Goal: Transaction & Acquisition: Purchase product/service

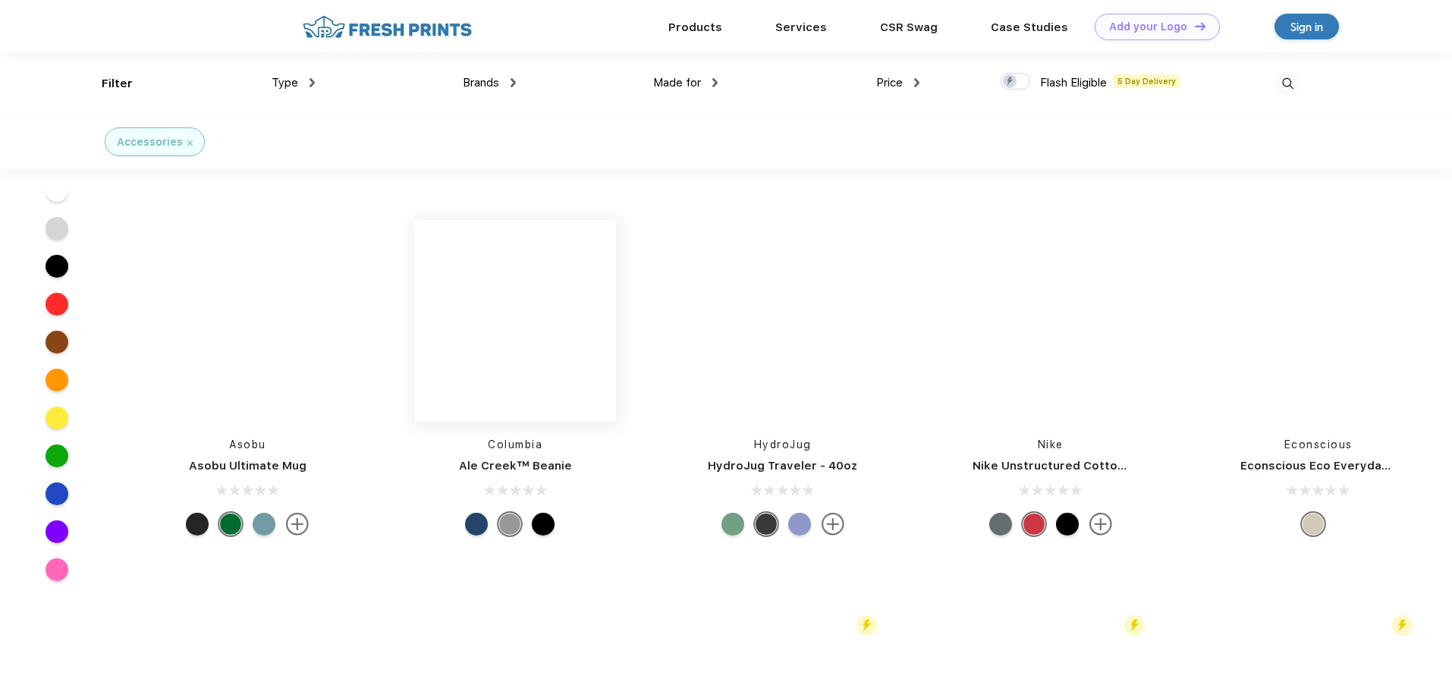
scroll to position [4022, 0]
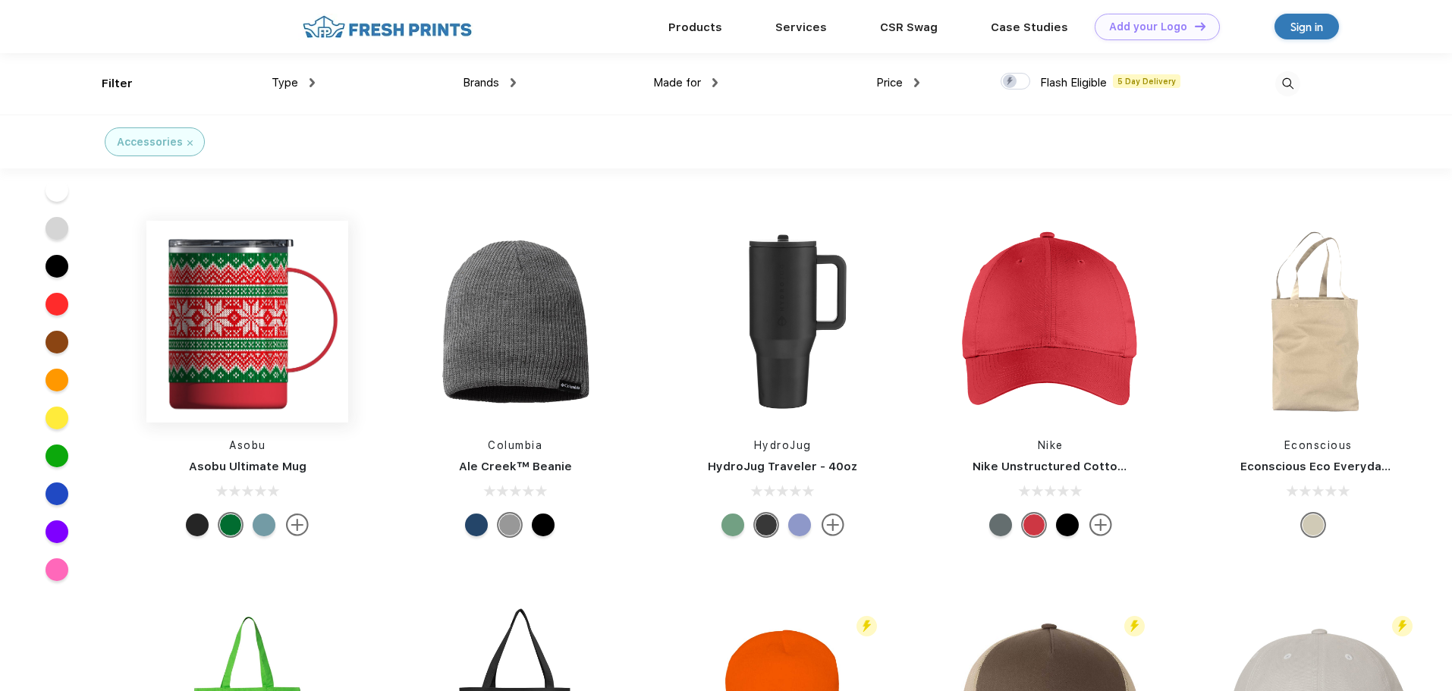
click at [262, 352] on img at bounding box center [247, 322] width 202 height 202
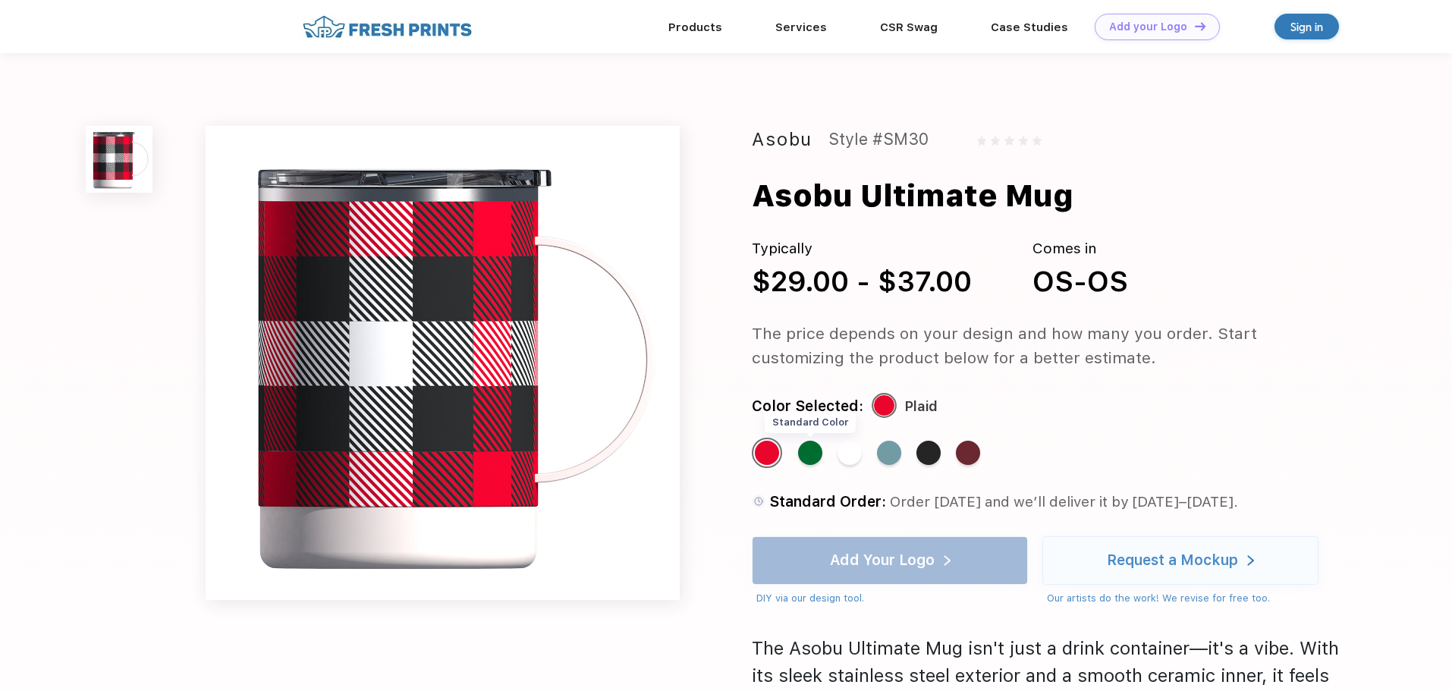
click at [820, 453] on div "Standard Color" at bounding box center [810, 453] width 24 height 24
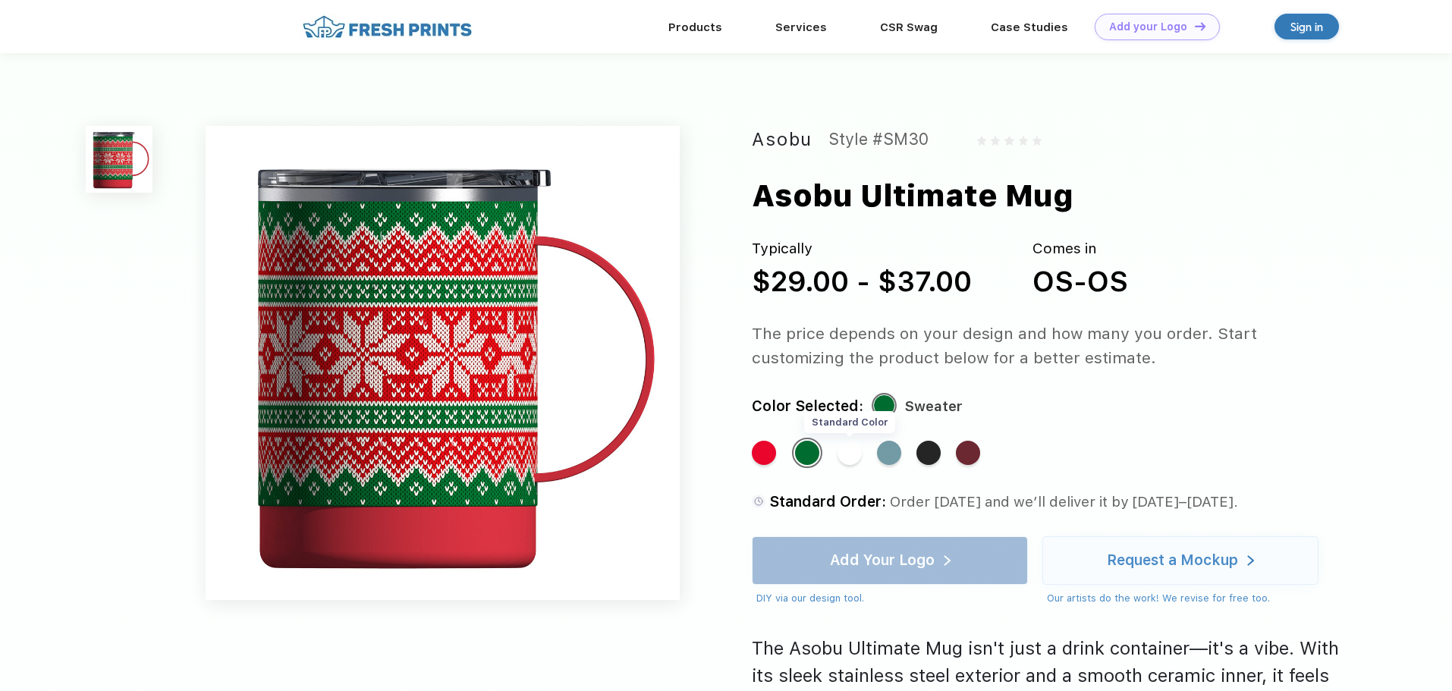
click at [850, 453] on div "Standard Color" at bounding box center [850, 453] width 24 height 24
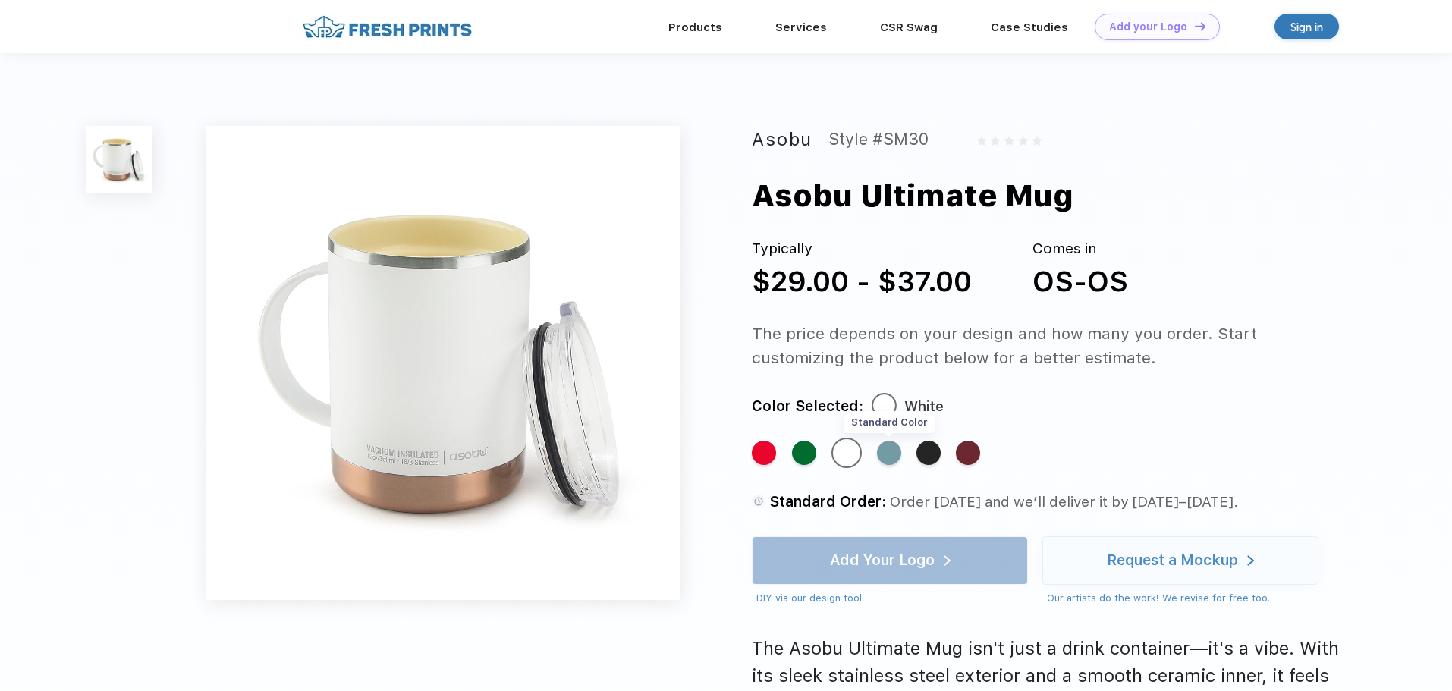
click at [889, 453] on div "Standard Color" at bounding box center [889, 453] width 24 height 24
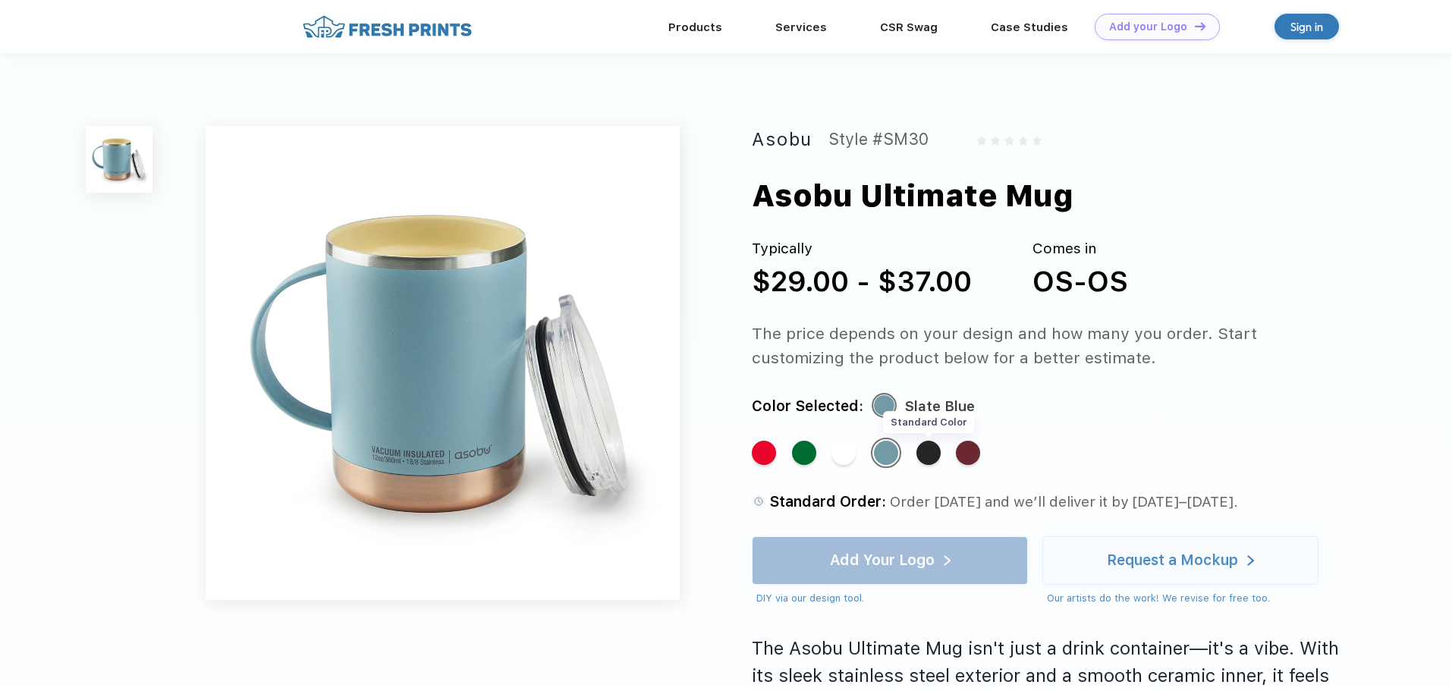
click at [925, 453] on div "Standard Color" at bounding box center [928, 453] width 24 height 24
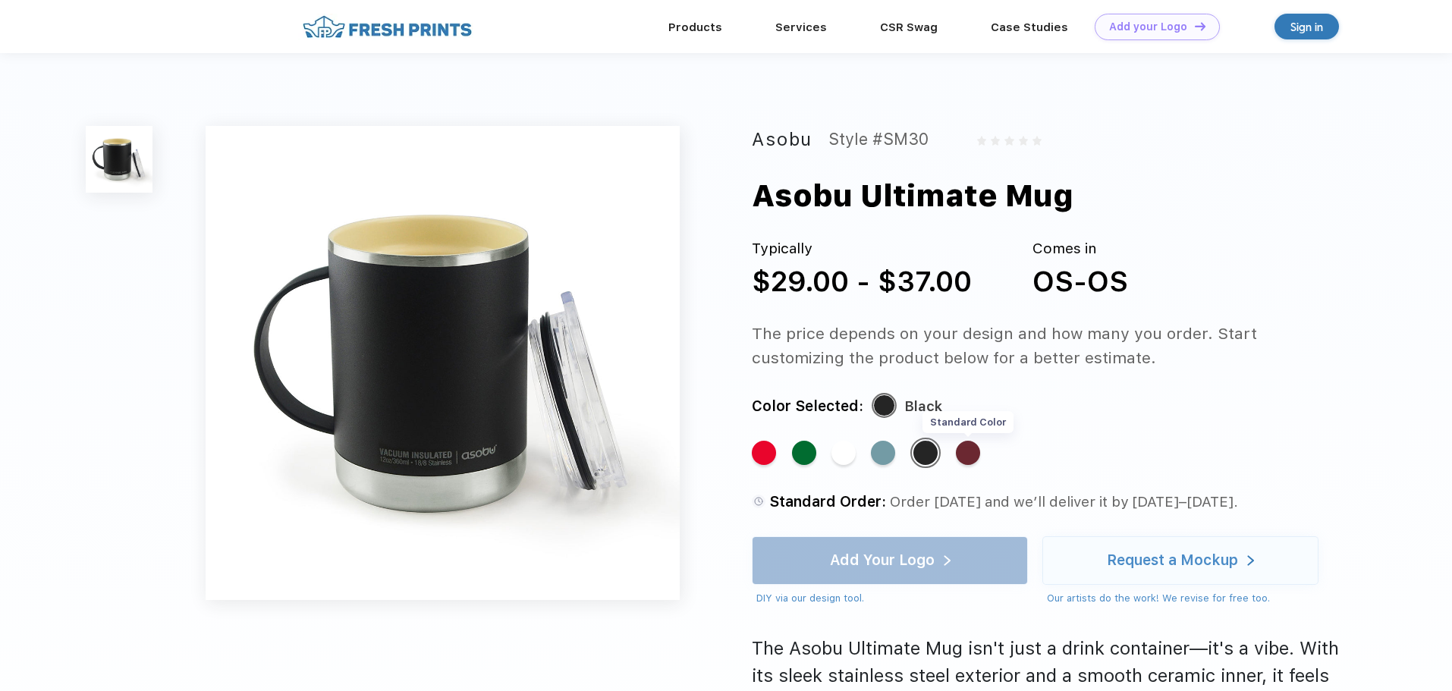
click at [973, 453] on div "Standard Color" at bounding box center [968, 453] width 24 height 24
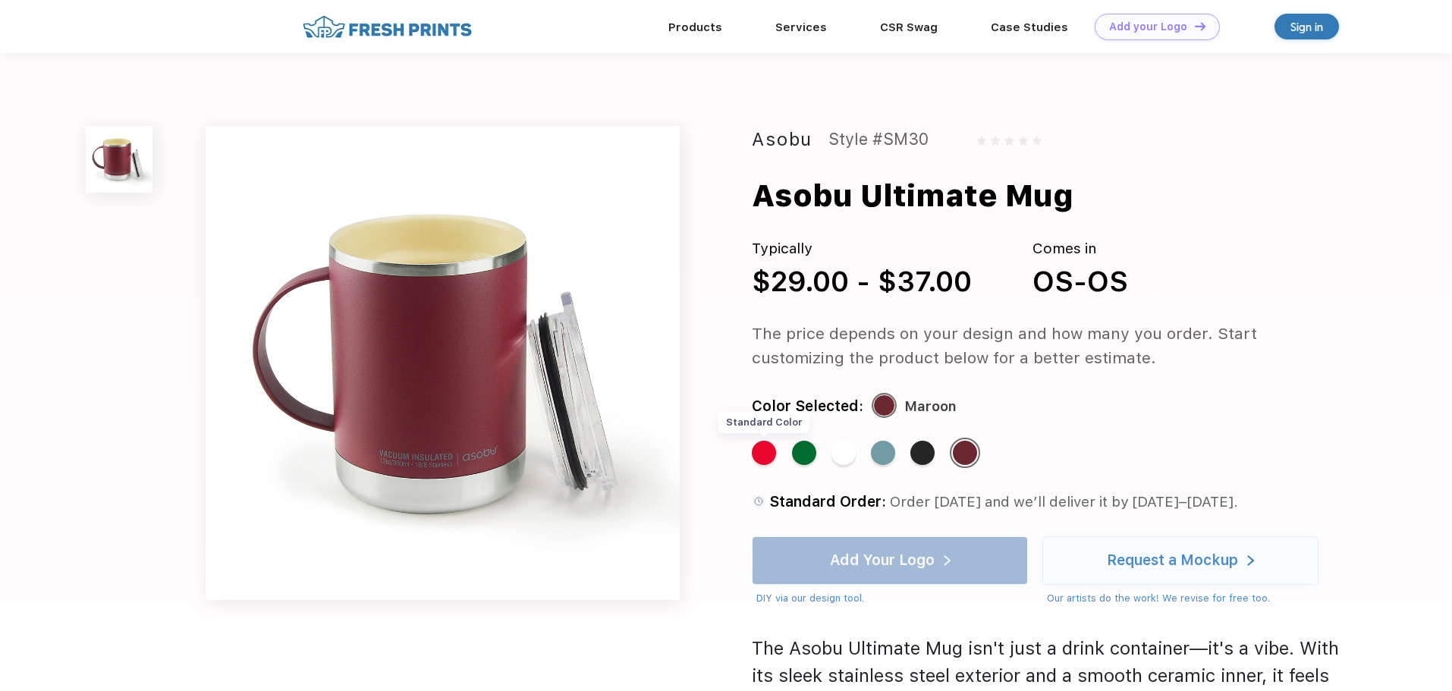
click at [765, 456] on div "Standard Color" at bounding box center [764, 453] width 24 height 24
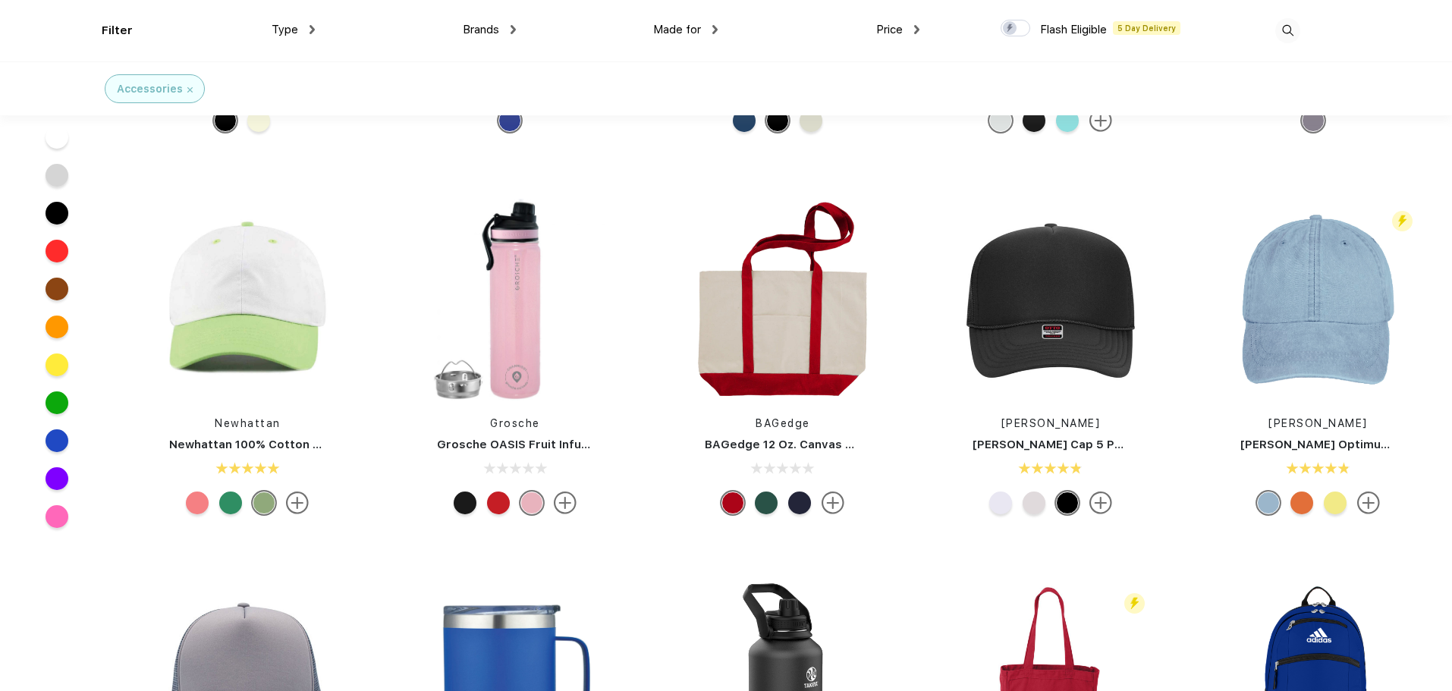
scroll to position [684, 0]
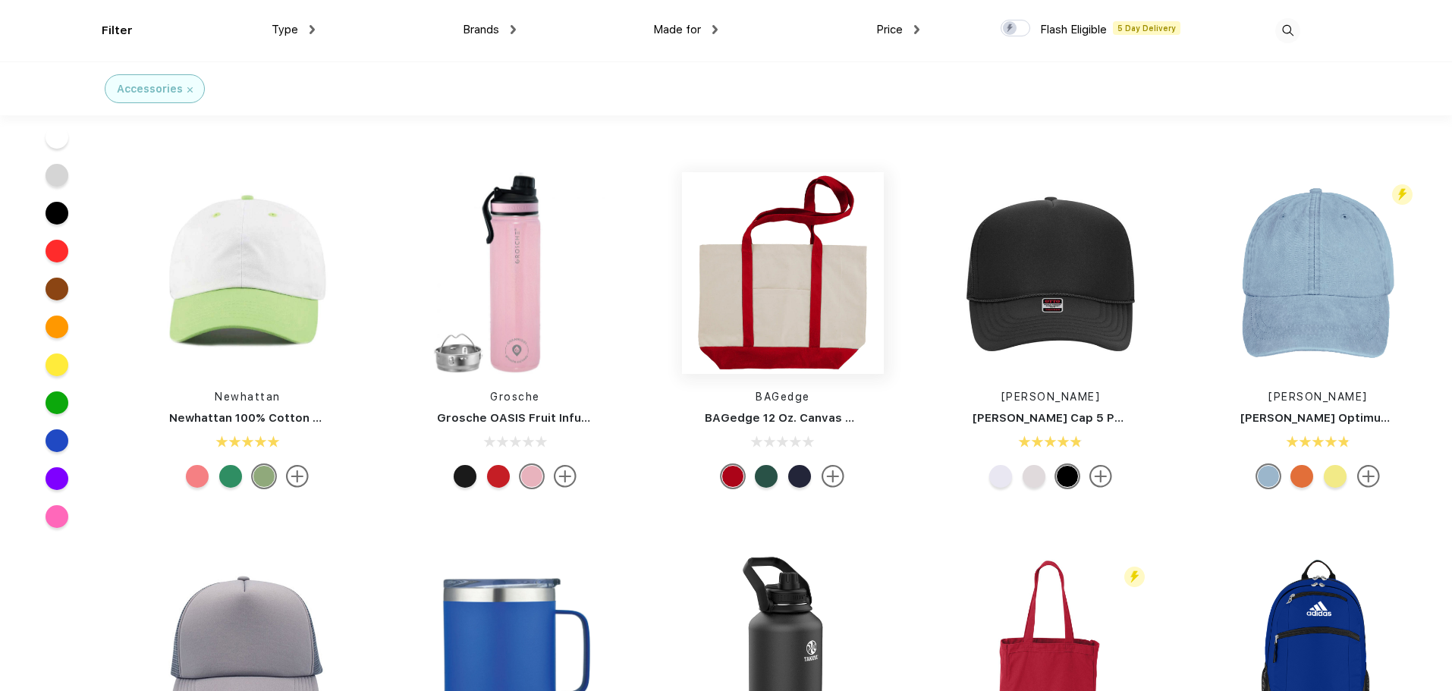
click at [808, 303] on img at bounding box center [783, 273] width 202 height 202
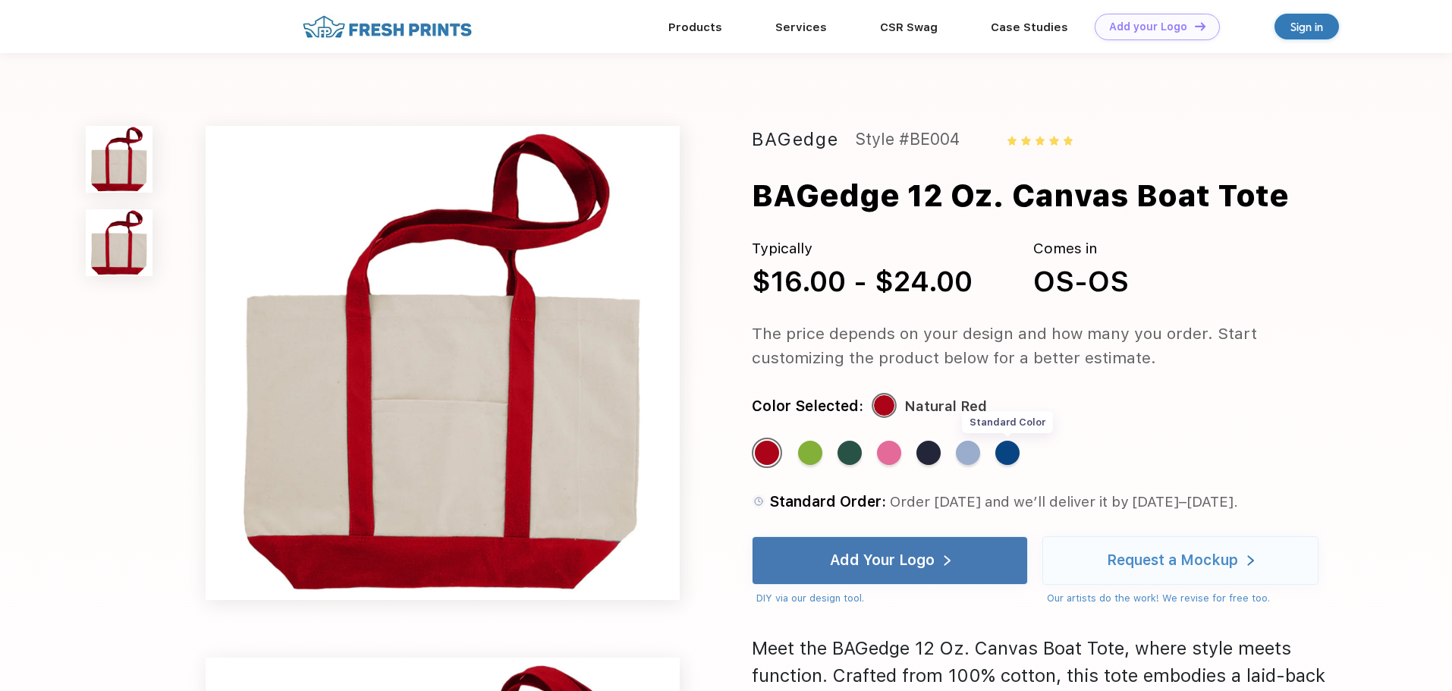
click at [1011, 460] on div "Standard Color" at bounding box center [1007, 453] width 24 height 24
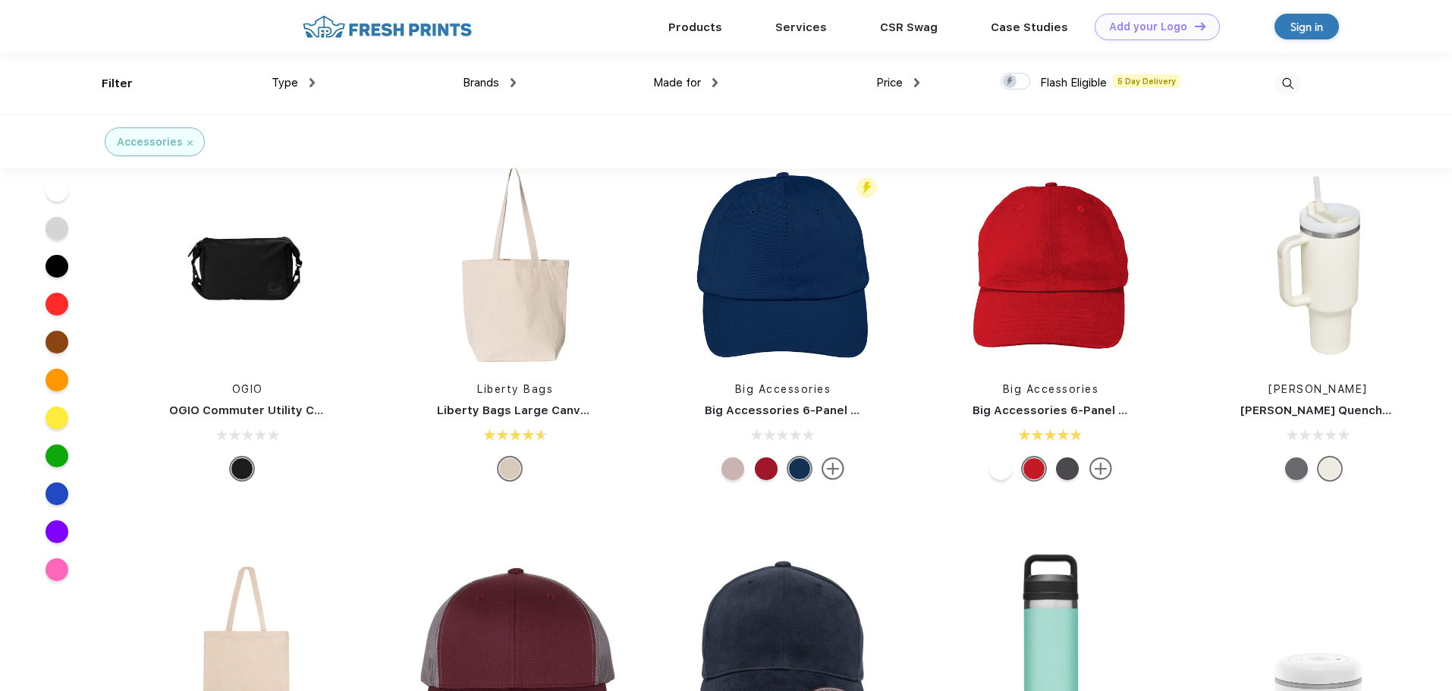
scroll to position [1366, 0]
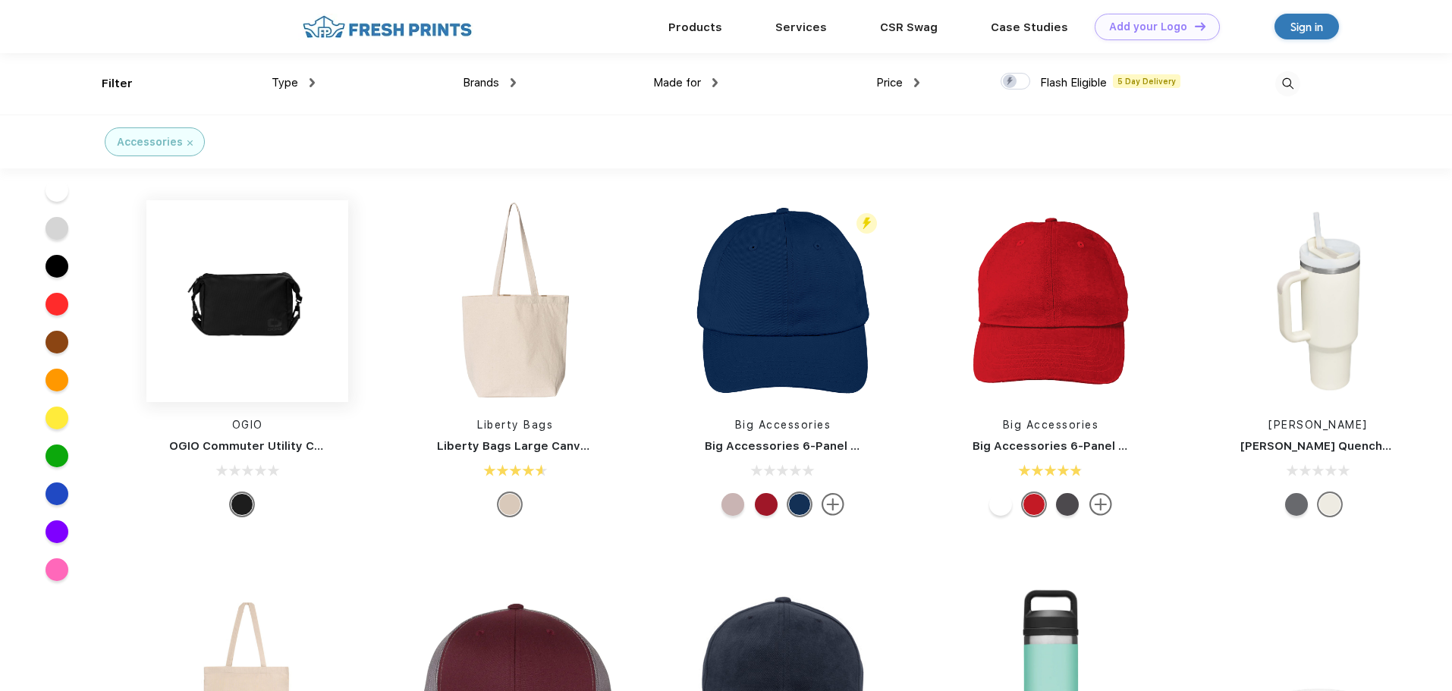
click at [251, 315] on img at bounding box center [247, 301] width 202 height 202
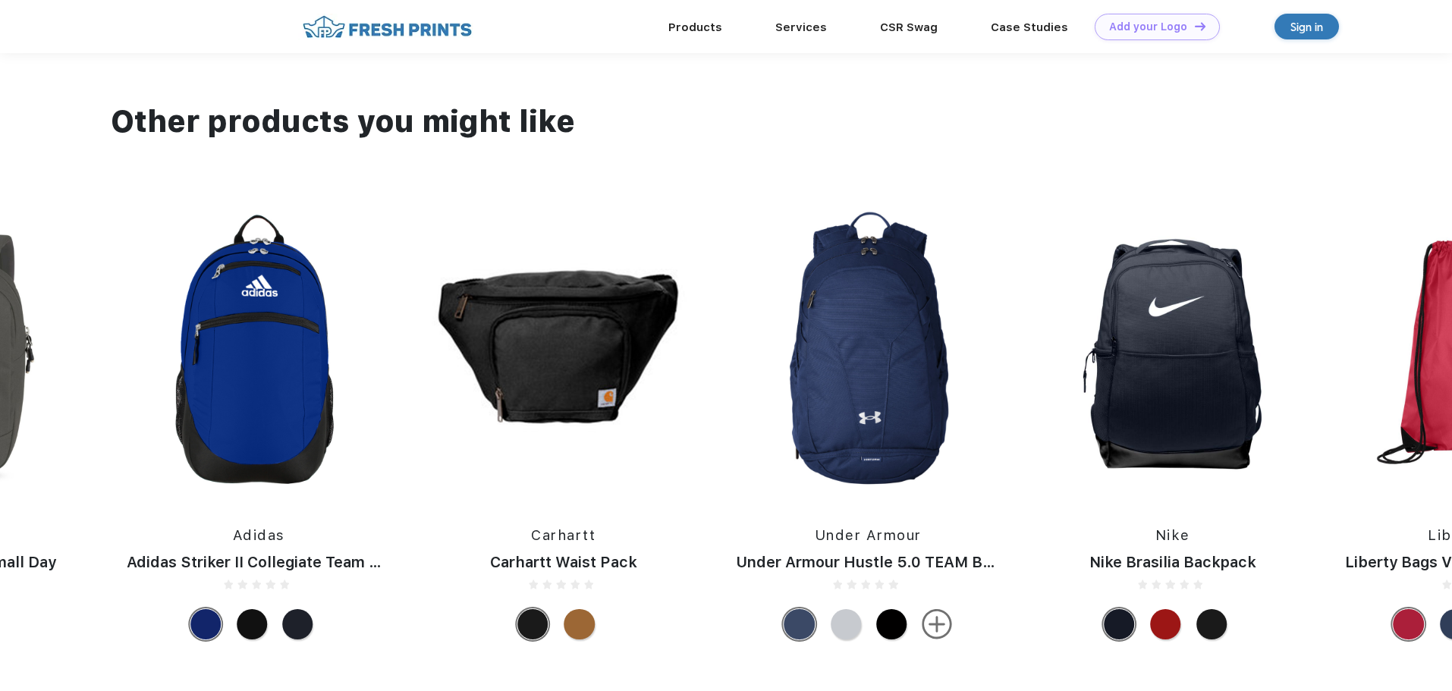
scroll to position [1367, 0]
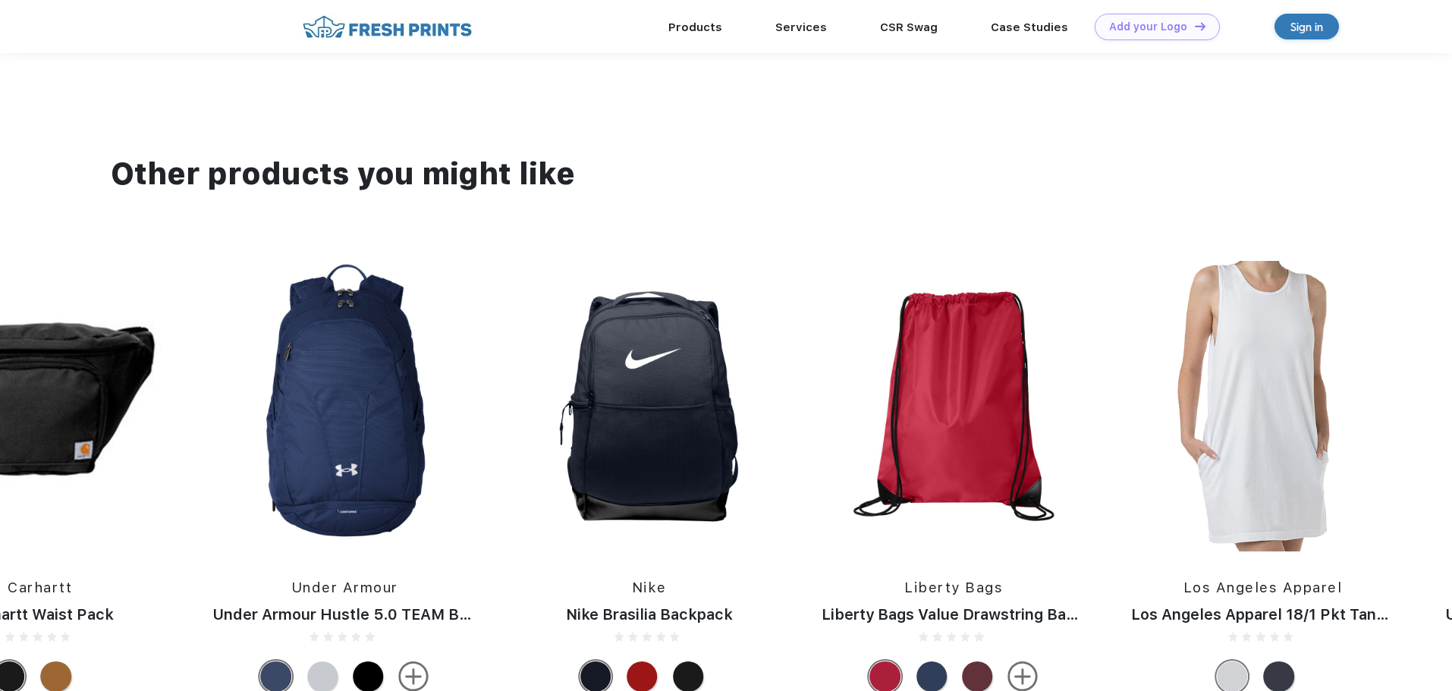
drag, startPoint x: 1425, startPoint y: 410, endPoint x: 375, endPoint y: 439, distance: 1050.4
click at [375, 439] on div "Under Armour Under Armour Undeniable 5.0 MD Duffle Bag Timbuk2 Timbuk2 Slacker …" at bounding box center [1361, 480] width 6787 height 439
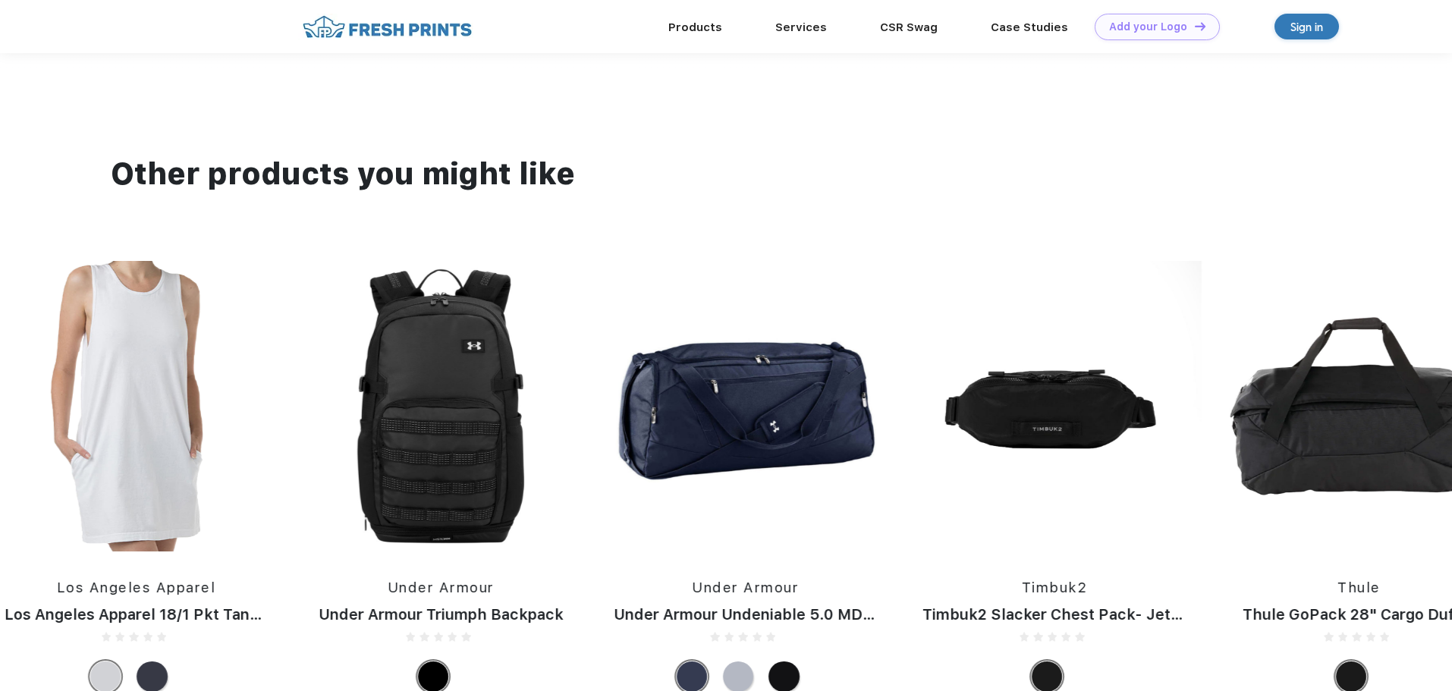
drag, startPoint x: 1300, startPoint y: 399, endPoint x: 462, endPoint y: 416, distance: 837.7
click at [462, 416] on div "Under Armour Under Armour Undeniable 5.0 MD Duffle Bag Timbuk2 Timbuk2 Slacker …" at bounding box center [235, 480] width 6787 height 439
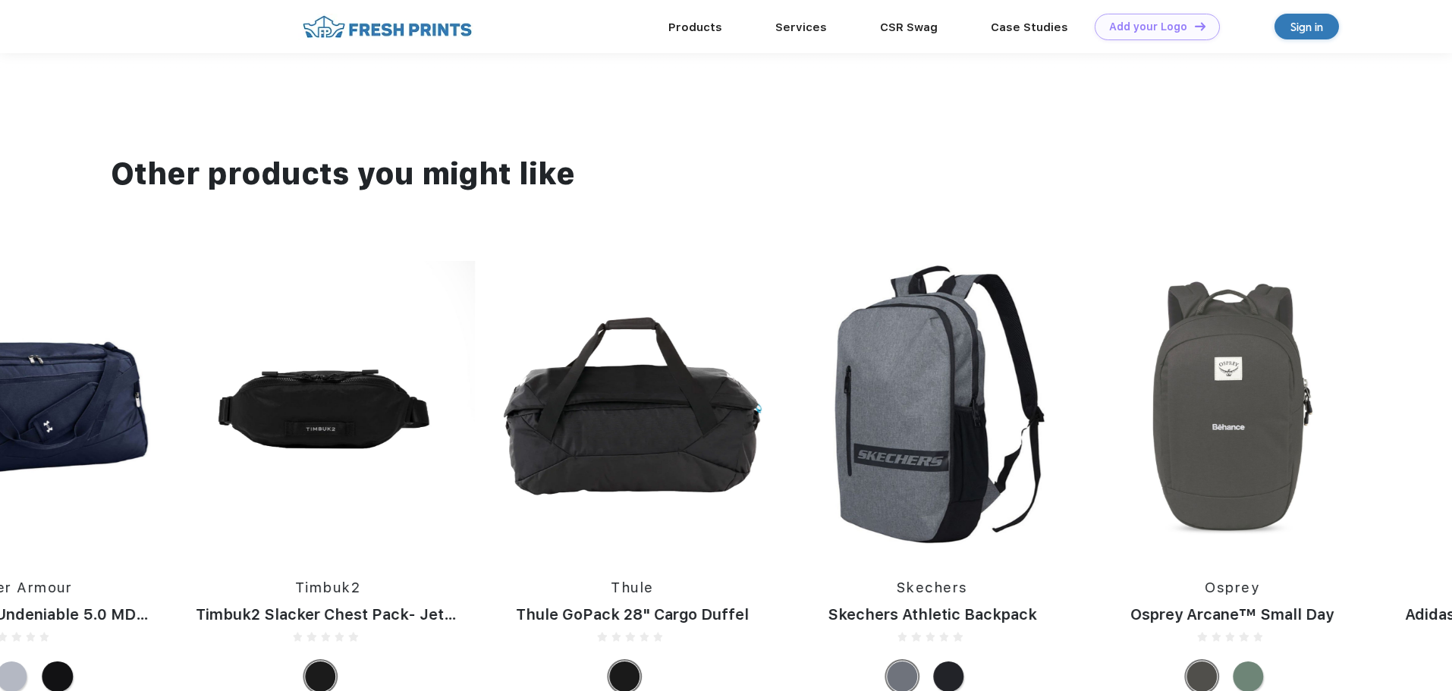
drag, startPoint x: 1259, startPoint y: 398, endPoint x: 834, endPoint y: 439, distance: 426.9
click at [834, 439] on img at bounding box center [932, 406] width 284 height 291
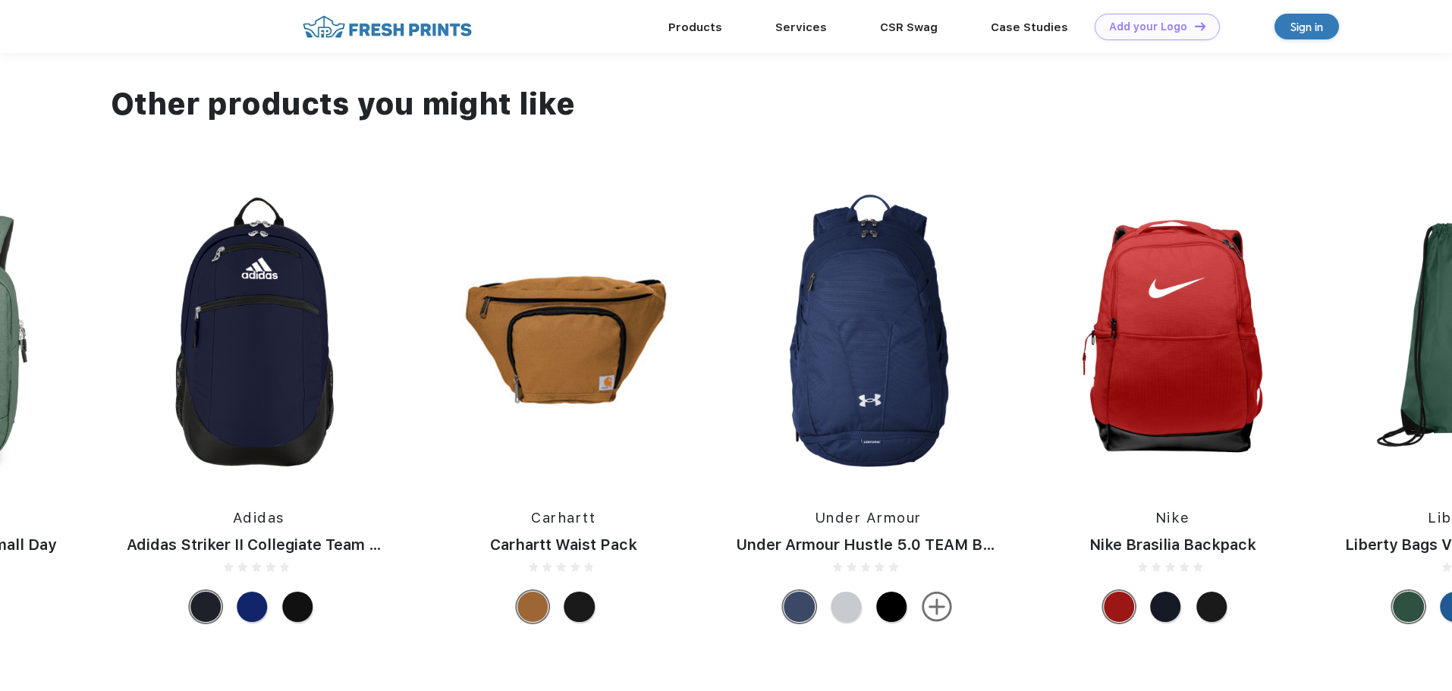
scroll to position [1441, 0]
